Goal: Information Seeking & Learning: Learn about a topic

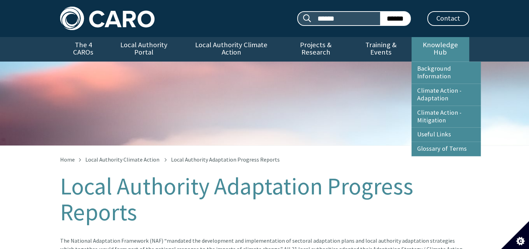
click at [429, 50] on link "Knowledge Hub" at bounding box center [439, 49] width 57 height 24
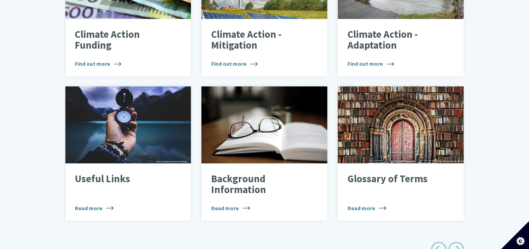
scroll to position [350, 0]
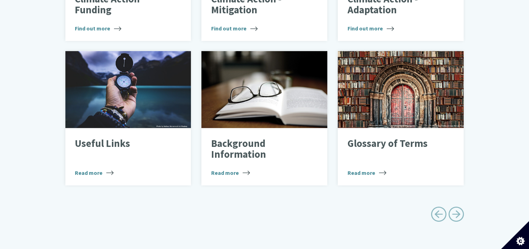
click at [455, 209] on span "Next page" at bounding box center [456, 214] width 16 height 16
type input "******"
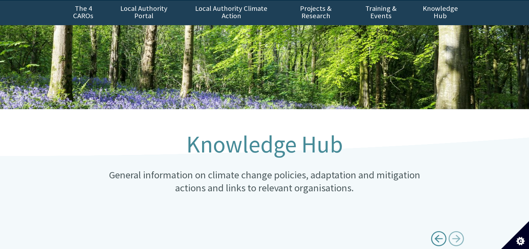
scroll to position [35, 0]
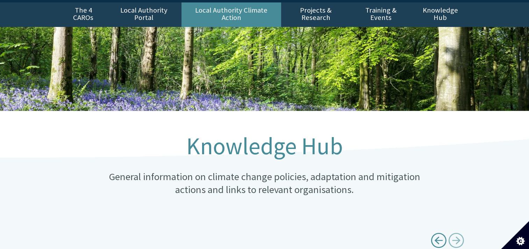
click at [224, 13] on link "Local Authority Climate Action" at bounding box center [231, 14] width 100 height 24
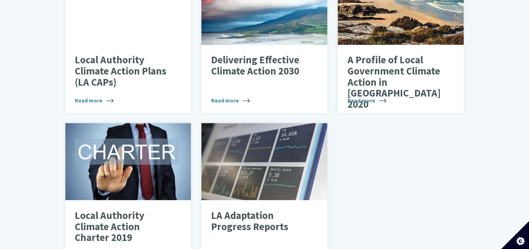
scroll to position [350, 0]
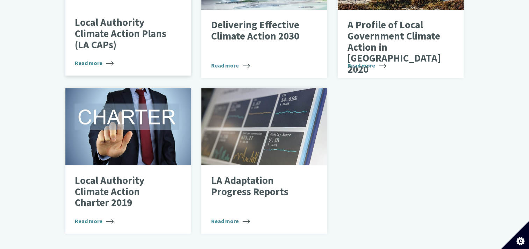
click at [106, 50] on div "Local Authority Climate Action Plans (LA CAPs) Read more" at bounding box center [128, 41] width 126 height 69
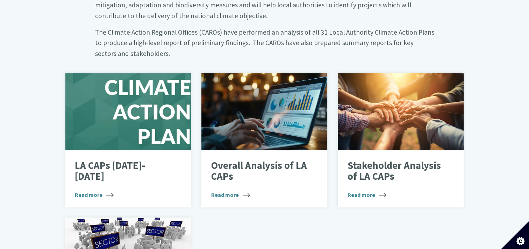
scroll to position [384, 0]
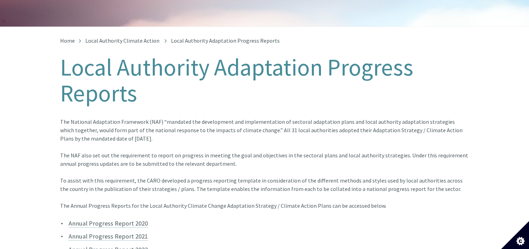
scroll to position [210, 0]
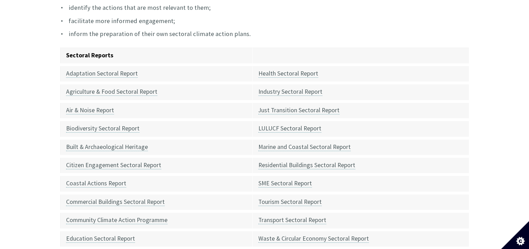
scroll to position [245, 0]
